Goal: Entertainment & Leisure: Consume media (video, audio)

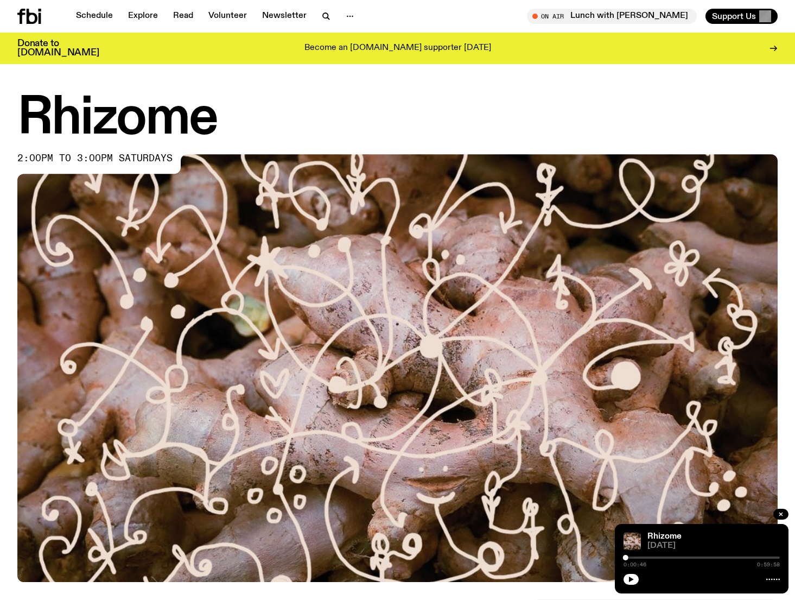
scroll to position [270, 0]
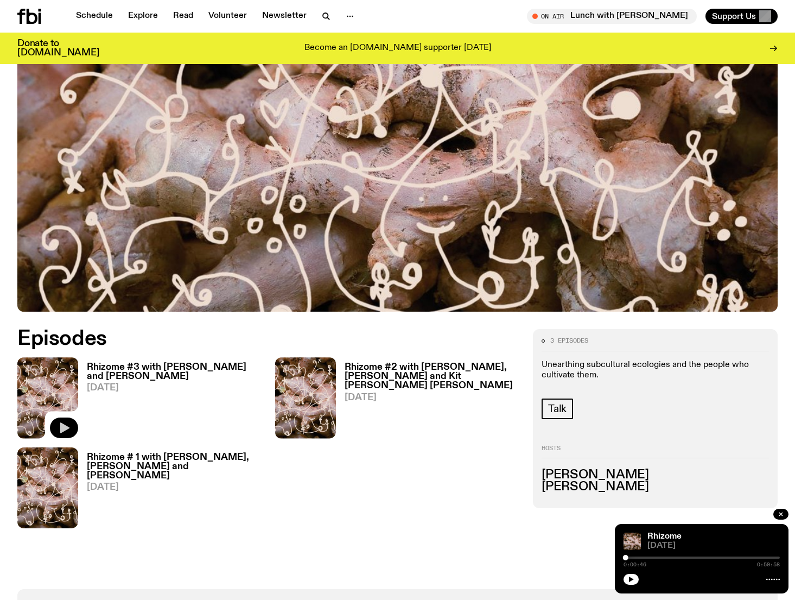
click at [65, 423] on icon "button" at bounding box center [64, 427] width 13 height 13
drag, startPoint x: 630, startPoint y: 558, endPoint x: 724, endPoint y: 560, distance: 93.9
click at [751, 561] on div "0:00:48 0:59:58" at bounding box center [702, 560] width 156 height 13
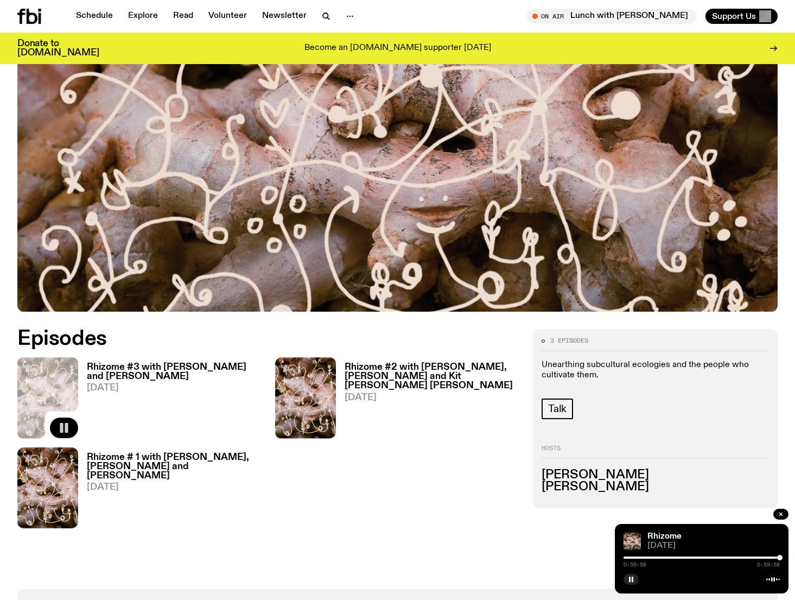
drag, startPoint x: 628, startPoint y: 558, endPoint x: 783, endPoint y: 560, distance: 155.3
click at [783, 560] on div "Rhizome 09.08.25 0:59:58 0:59:58" at bounding box center [702, 558] width 174 height 69
click at [777, 557] on div at bounding box center [776, 557] width 5 height 5
drag, startPoint x: 774, startPoint y: 558, endPoint x: 767, endPoint y: 557, distance: 6.5
click at [767, 557] on div at bounding box center [766, 557] width 5 height 5
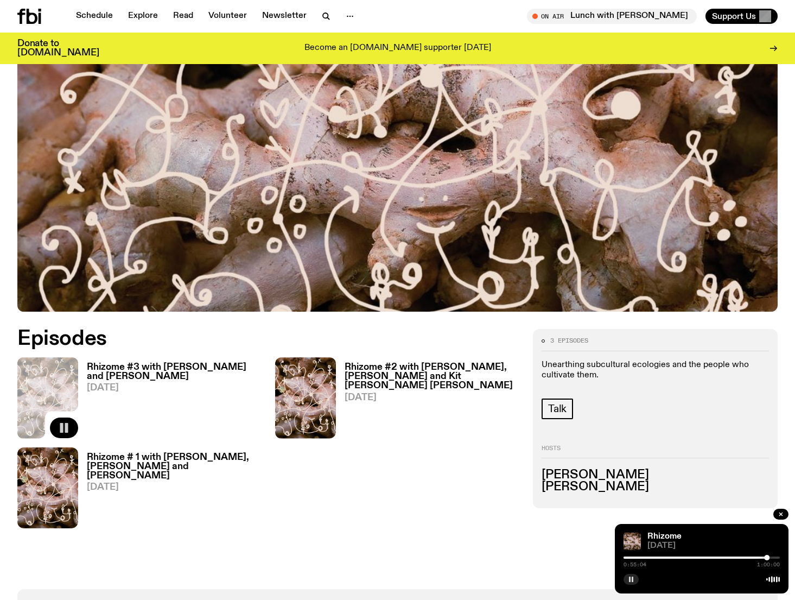
click at [627, 582] on button "button" at bounding box center [631, 579] width 15 height 11
drag, startPoint x: 766, startPoint y: 560, endPoint x: 738, endPoint y: 559, distance: 28.2
click at [738, 559] on div at bounding box center [738, 557] width 5 height 5
click at [630, 580] on icon "button" at bounding box center [631, 578] width 5 height 5
click at [738, 556] on div at bounding box center [737, 557] width 5 height 5
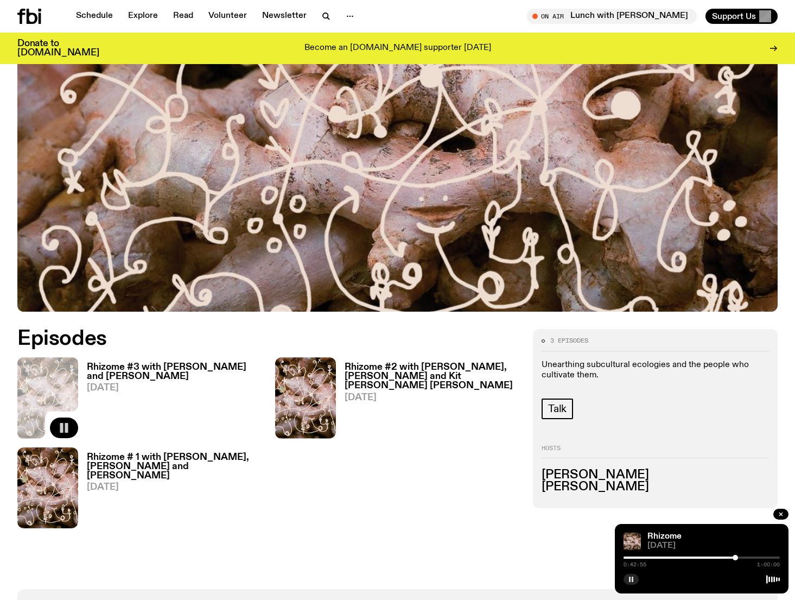
click at [736, 556] on div at bounding box center [735, 557] width 5 height 5
click at [734, 556] on div at bounding box center [733, 557] width 5 height 5
click at [632, 578] on rect "button" at bounding box center [633, 578] width 2 height 5
drag, startPoint x: 733, startPoint y: 557, endPoint x: 710, endPoint y: 557, distance: 22.8
click at [711, 557] on div at bounding box center [710, 557] width 5 height 5
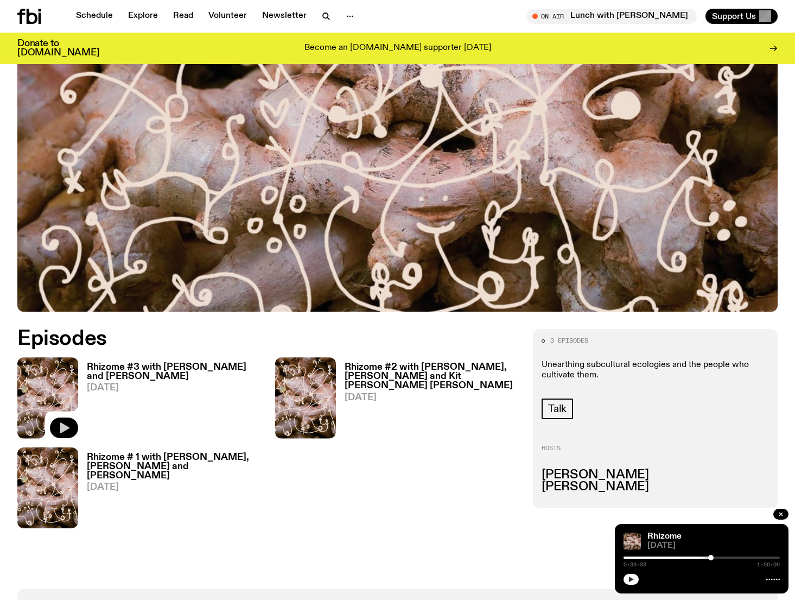
click at [635, 580] on button "button" at bounding box center [631, 579] width 15 height 11
click at [707, 556] on div at bounding box center [707, 557] width 5 height 5
click at [705, 555] on div at bounding box center [704, 557] width 5 height 5
click at [704, 555] on div at bounding box center [703, 557] width 5 height 5
click at [705, 557] on div at bounding box center [704, 557] width 5 height 5
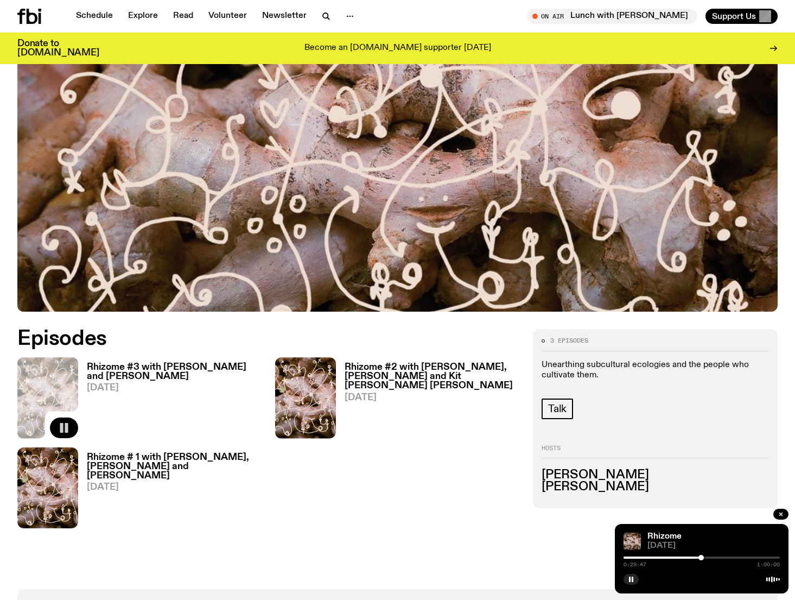
click at [702, 556] on div at bounding box center [701, 557] width 5 height 5
click at [724, 531] on div "Rhizome 09.08.25 0:30:06 1:00:00" at bounding box center [702, 558] width 174 height 69
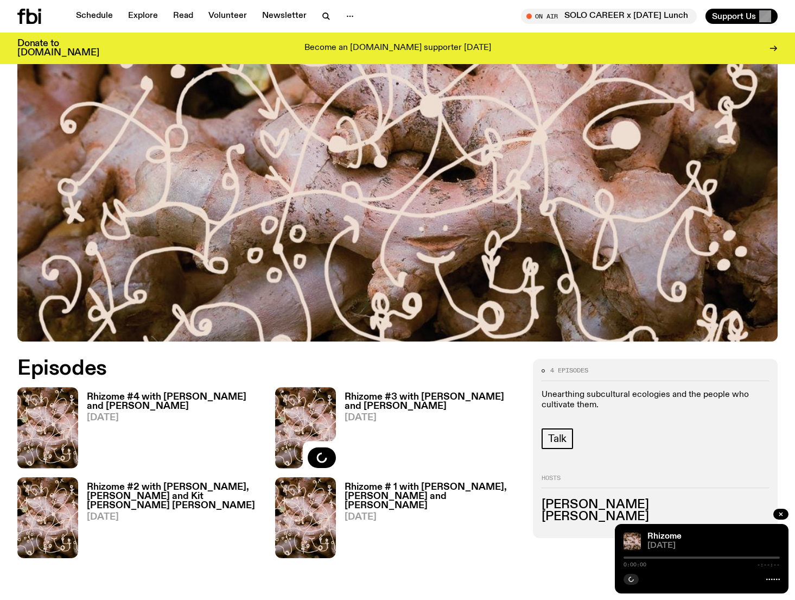
scroll to position [256, 0]
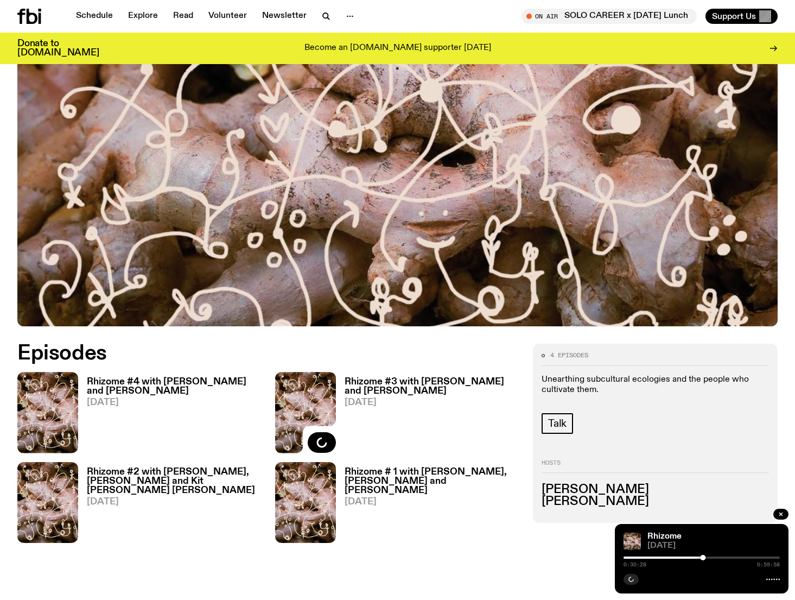
click at [189, 389] on h3 "Rhizome #4 with [PERSON_NAME] and [PERSON_NAME]" at bounding box center [174, 386] width 175 height 18
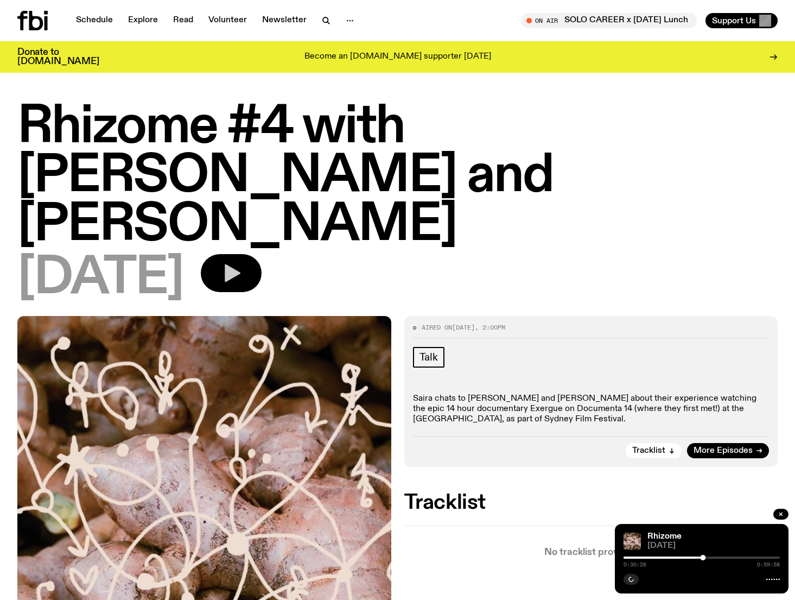
click at [262, 260] on button "button" at bounding box center [231, 273] width 61 height 38
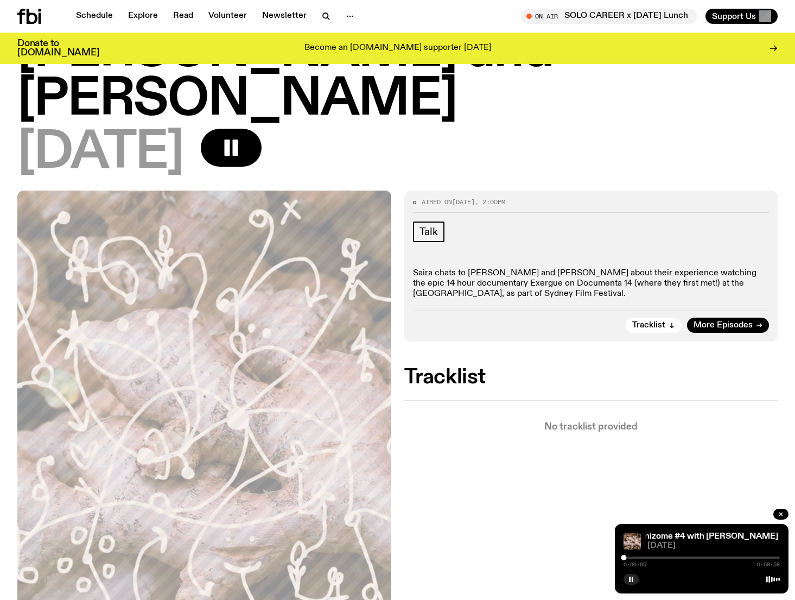
scroll to position [124, 0]
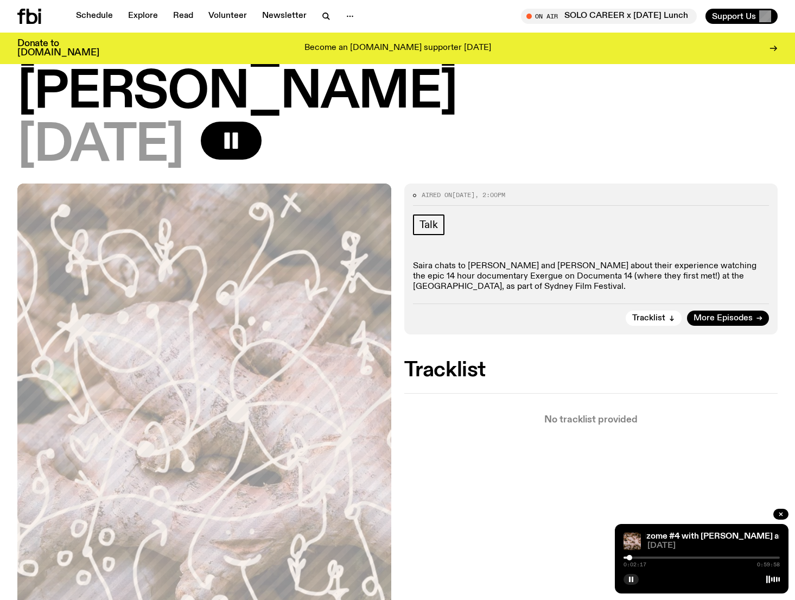
click at [630, 557] on div at bounding box center [629, 557] width 5 height 5
click at [631, 559] on div at bounding box center [631, 557] width 5 height 5
click at [634, 558] on div at bounding box center [633, 557] width 5 height 5
click at [636, 559] on div at bounding box center [635, 557] width 5 height 5
click at [638, 556] on div at bounding box center [638, 557] width 5 height 5
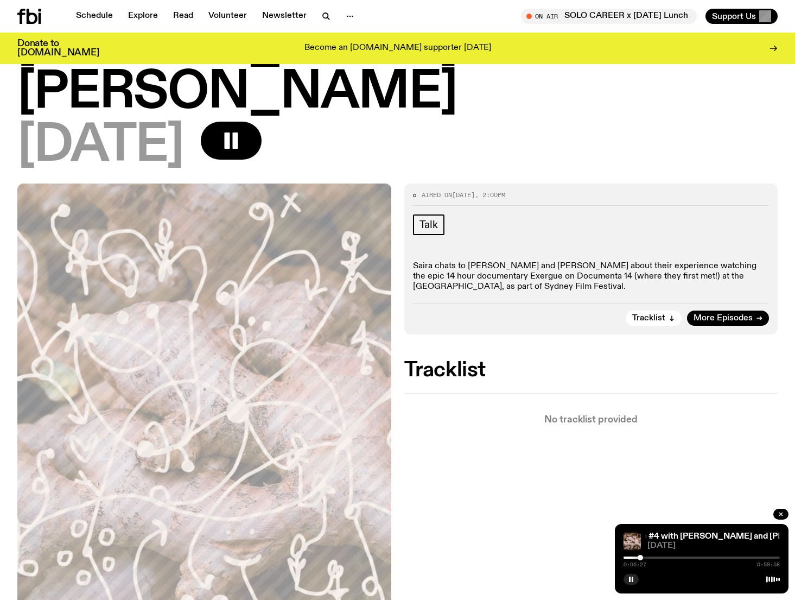
click at [641, 557] on div at bounding box center [640, 557] width 5 height 5
click at [644, 558] on div at bounding box center [644, 557] width 5 height 5
click at [649, 558] on div at bounding box center [647, 557] width 5 height 5
click at [629, 580] on rect "button" at bounding box center [630, 578] width 2 height 5
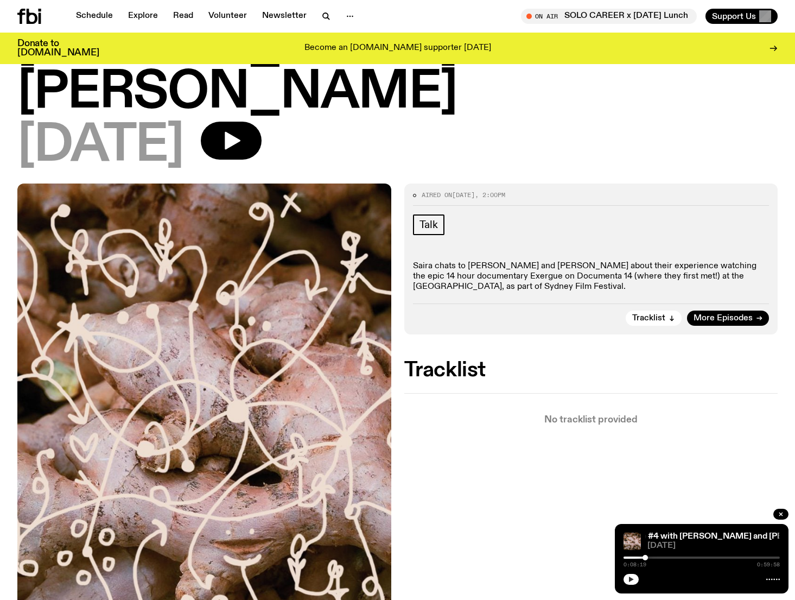
click at [645, 557] on div at bounding box center [645, 557] width 5 height 5
click at [632, 576] on icon "button" at bounding box center [631, 579] width 7 height 7
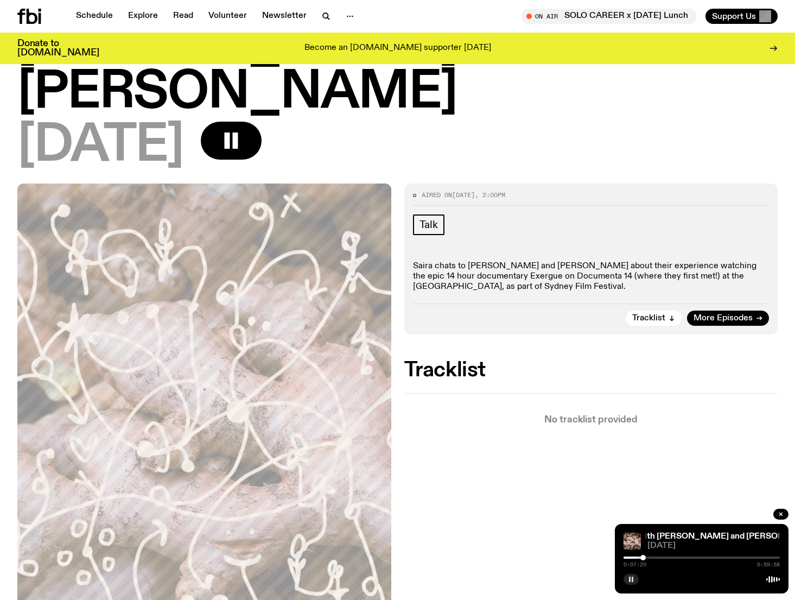
click at [643, 557] on div at bounding box center [643, 557] width 5 height 5
click at [650, 559] on div at bounding box center [650, 557] width 5 height 5
click at [654, 557] on div at bounding box center [653, 557] width 5 height 5
click at [657, 558] on div at bounding box center [656, 557] width 5 height 5
click at [659, 559] on div at bounding box center [658, 557] width 5 height 5
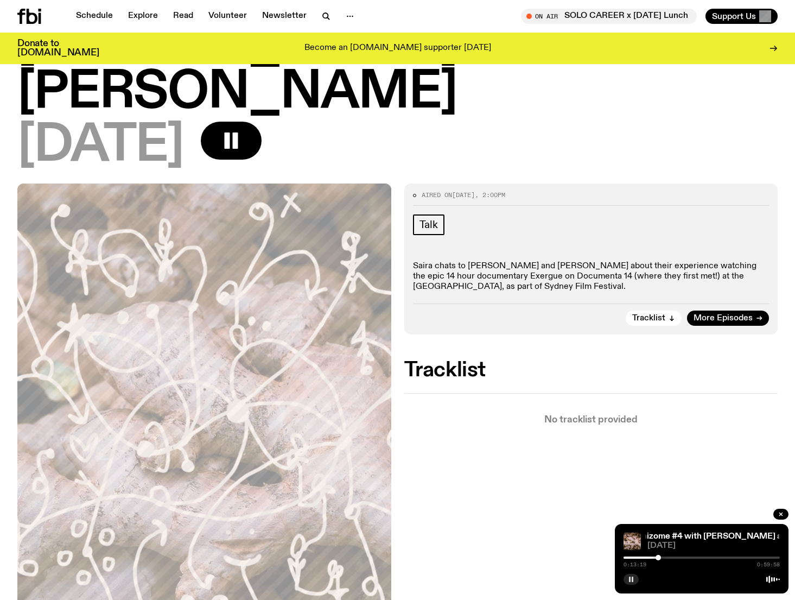
click at [658, 559] on div at bounding box center [658, 557] width 5 height 5
click at [633, 579] on icon "button" at bounding box center [631, 579] width 7 height 7
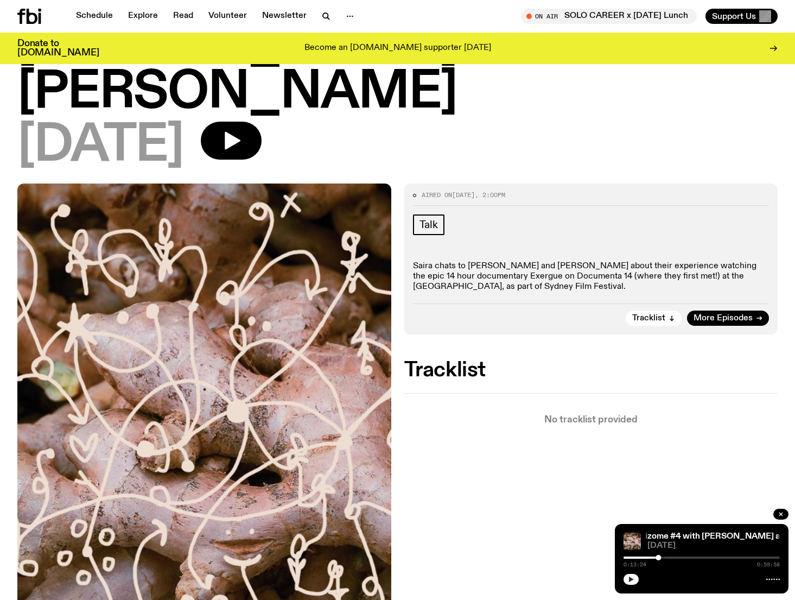
click at [637, 575] on div at bounding box center [702, 578] width 156 height 13
click at [636, 578] on button "button" at bounding box center [631, 579] width 15 height 11
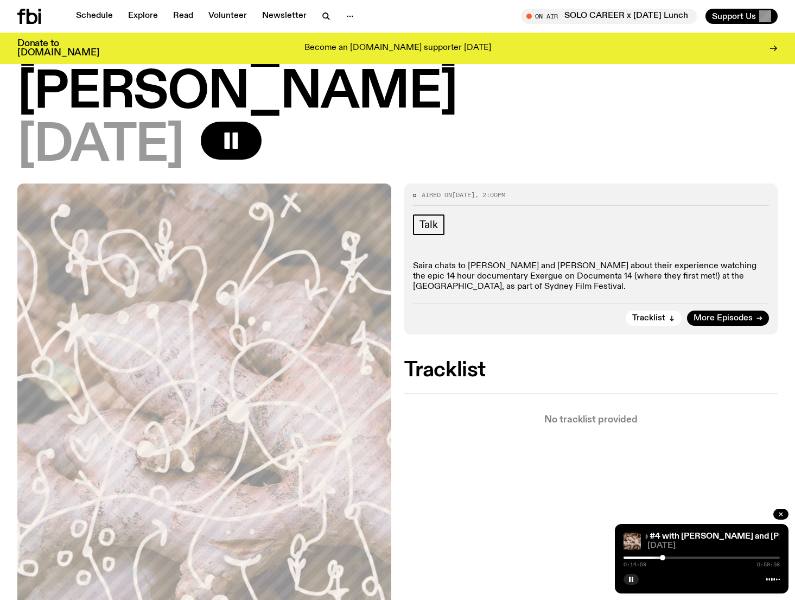
drag, startPoint x: 658, startPoint y: 557, endPoint x: 666, endPoint y: 559, distance: 7.1
click at [666, 559] on div at bounding box center [662, 557] width 5 height 5
drag, startPoint x: 667, startPoint y: 557, endPoint x: 676, endPoint y: 557, distance: 9.8
click at [672, 557] on div at bounding box center [669, 557] width 5 height 5
drag, startPoint x: 677, startPoint y: 557, endPoint x: 700, endPoint y: 558, distance: 22.3
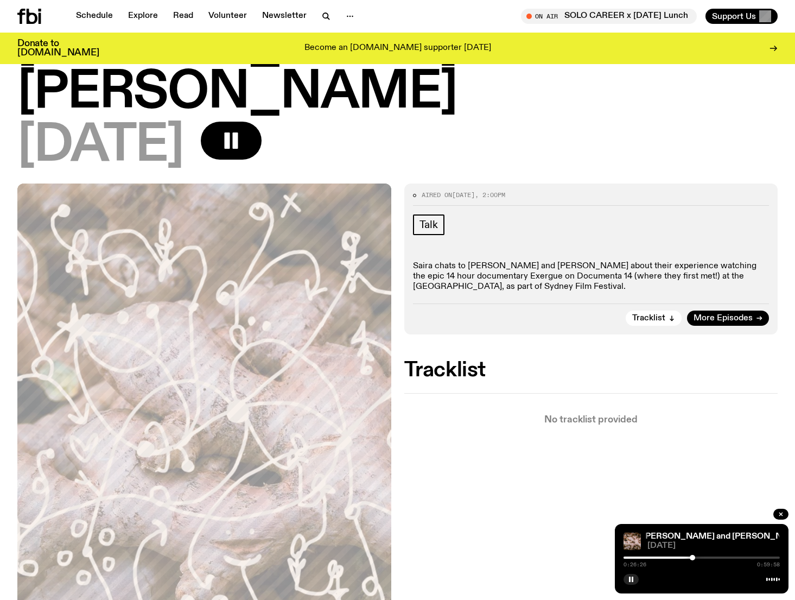
click at [695, 558] on div at bounding box center [692, 557] width 5 height 5
drag, startPoint x: 701, startPoint y: 557, endPoint x: 736, endPoint y: 556, distance: 35.3
click at [736, 557] on div at bounding box center [735, 557] width 5 height 5
drag, startPoint x: 744, startPoint y: 556, endPoint x: 762, endPoint y: 556, distance: 17.9
click at [753, 556] on div at bounding box center [750, 557] width 5 height 5
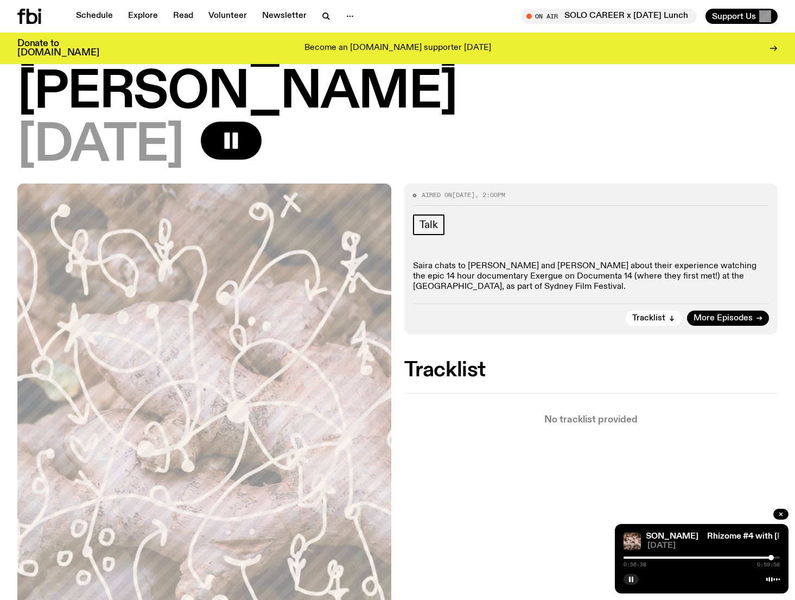
drag, startPoint x: 763, startPoint y: 557, endPoint x: 771, endPoint y: 558, distance: 8.2
click at [771, 558] on div at bounding box center [771, 557] width 5 height 5
click at [775, 558] on div at bounding box center [773, 557] width 5 height 5
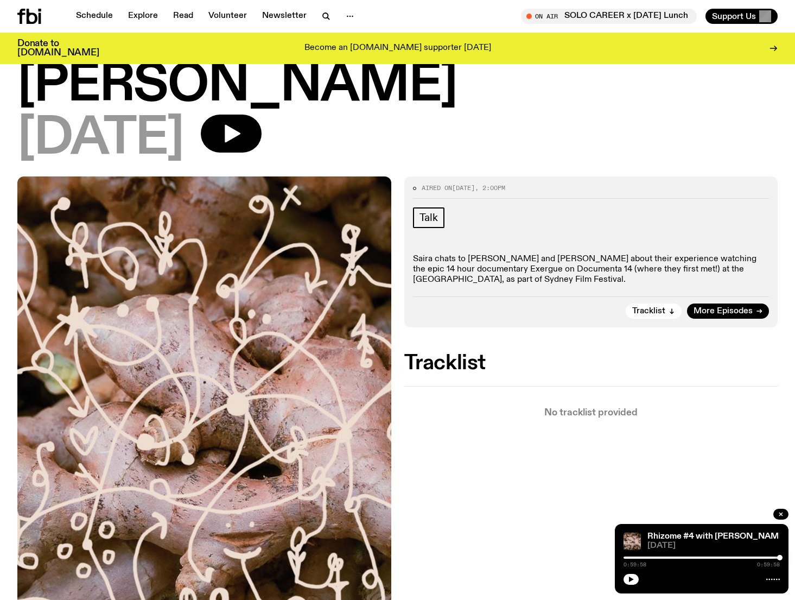
scroll to position [132, 0]
